Goal: Navigation & Orientation: Find specific page/section

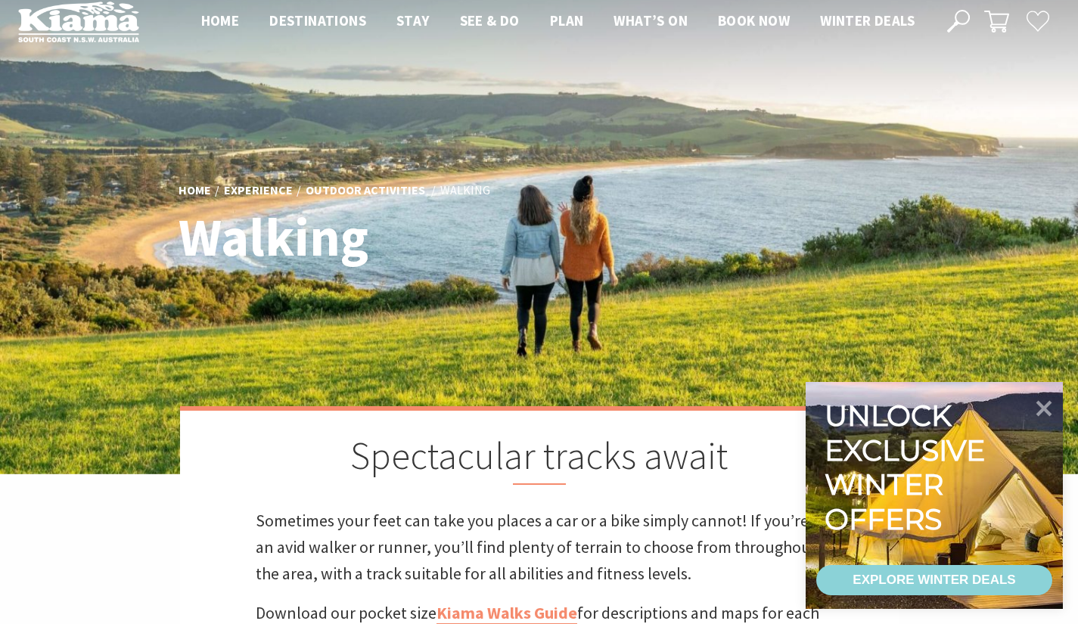
scroll to position [17, 0]
click at [1045, 406] on icon at bounding box center [1044, 409] width 16 height 16
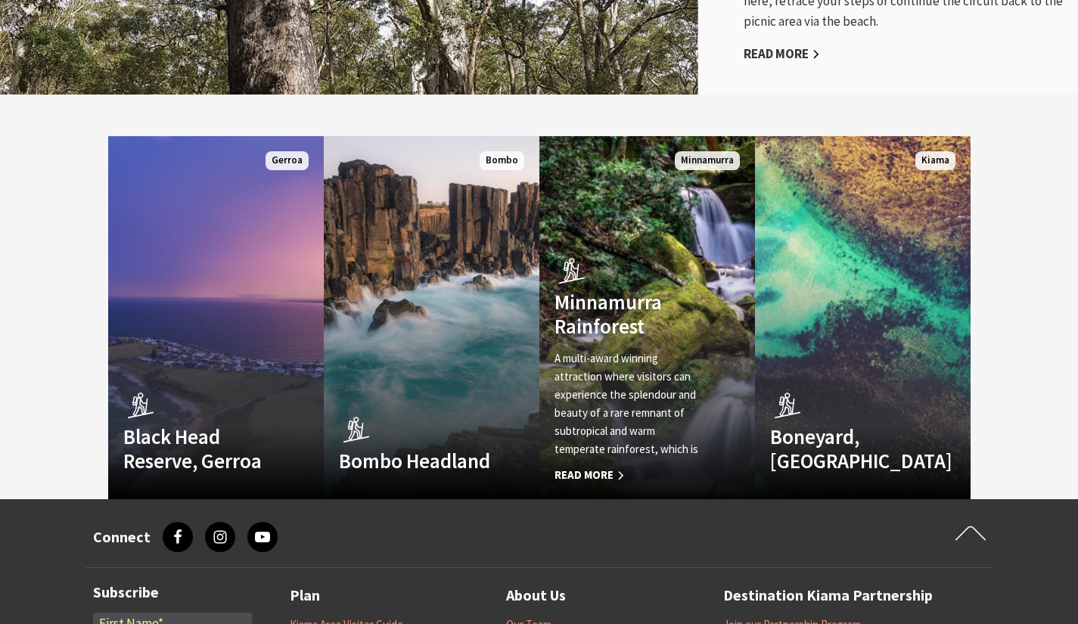
scroll to position [4104, 0]
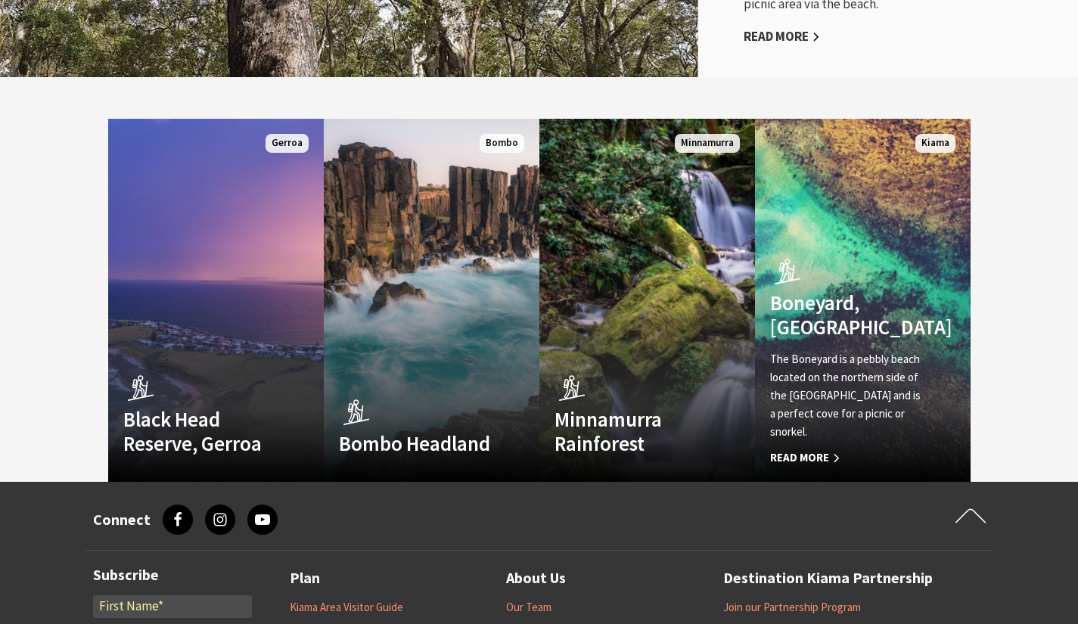
click at [903, 253] on div "Boneyard, [GEOGRAPHIC_DATA] The Boneyard is a pebbly beach located on the north…" at bounding box center [846, 360] width 183 height 215
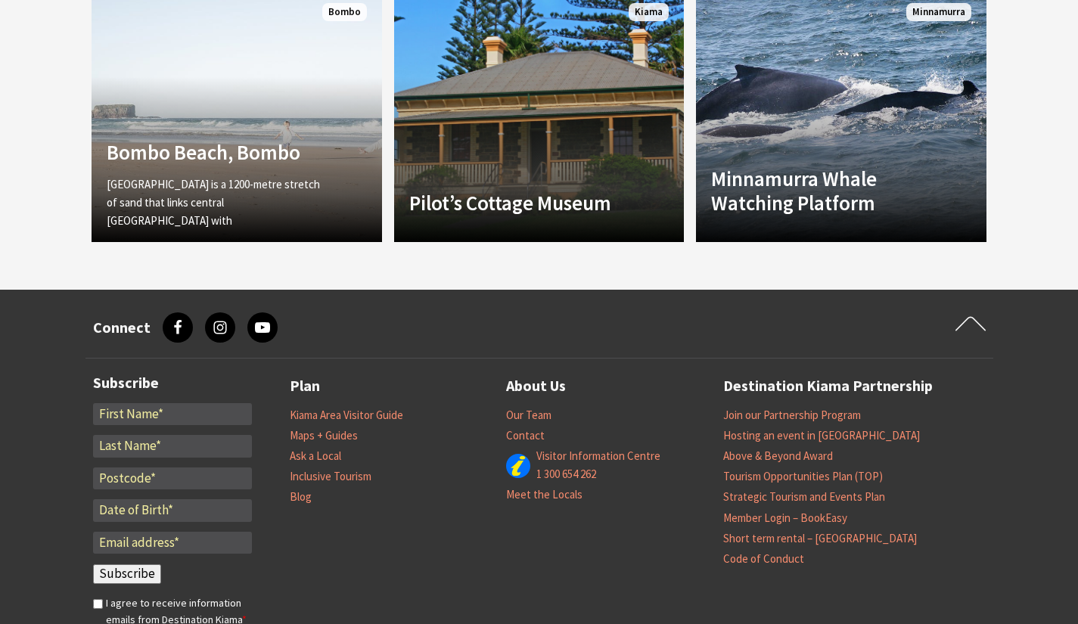
scroll to position [1214, 0]
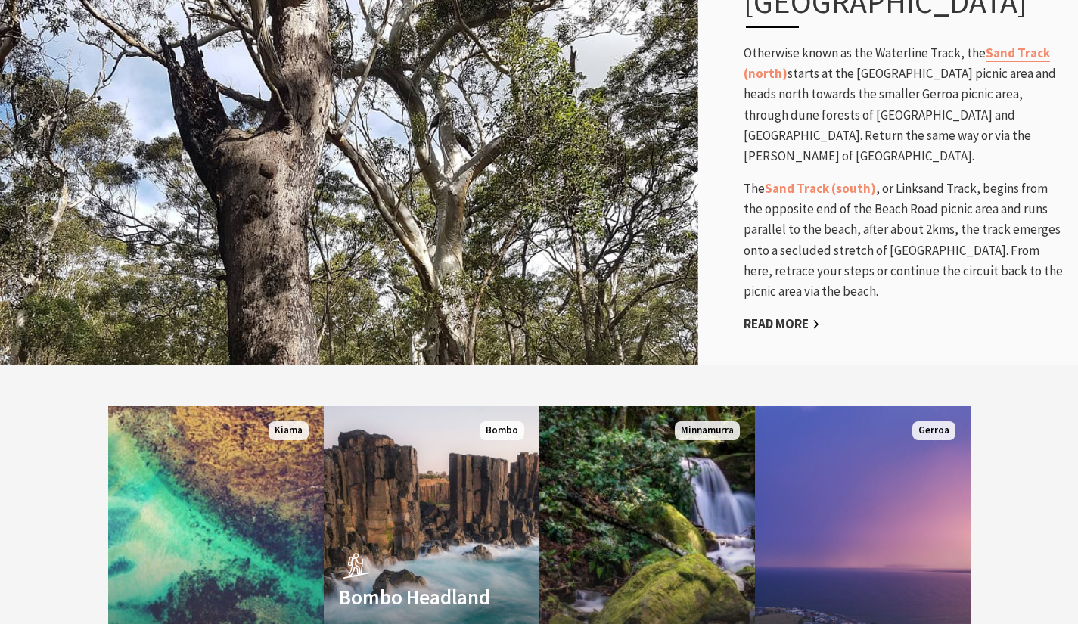
scroll to position [3649, 0]
